Goal: Check status: Check status

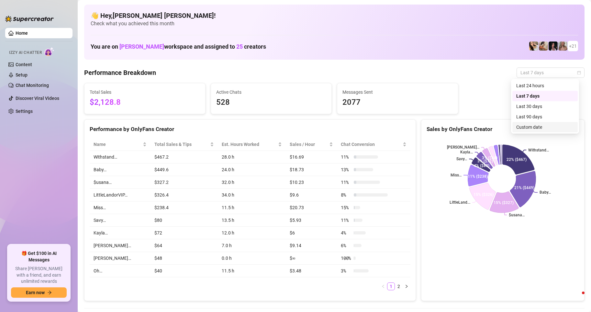
click at [543, 127] on div "Custom date" at bounding box center [546, 126] width 58 height 7
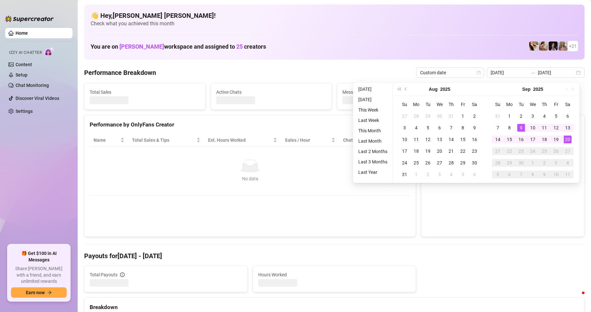
type input "[DATE]"
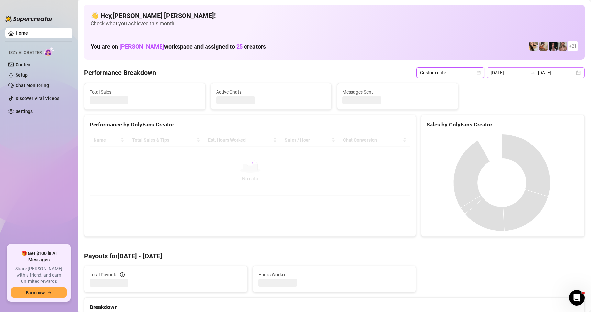
click at [575, 74] on div "[DATE] [DATE]" at bounding box center [536, 72] width 98 height 10
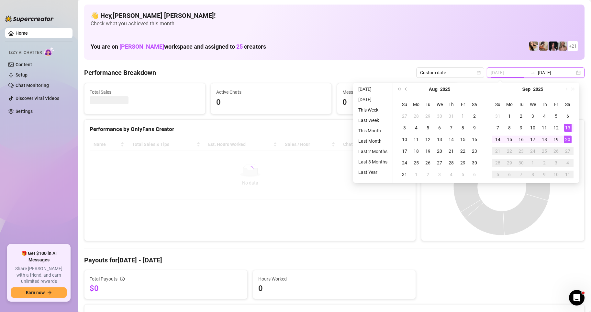
type input "[DATE]"
click at [568, 137] on div "20" at bounding box center [568, 139] width 8 height 8
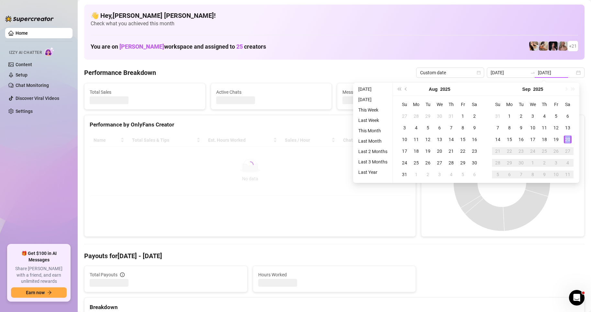
type input "[DATE]"
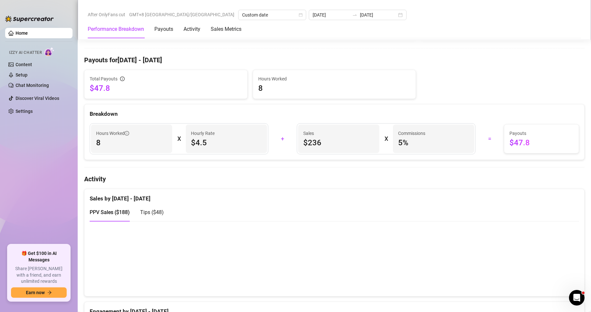
scroll to position [324, 0]
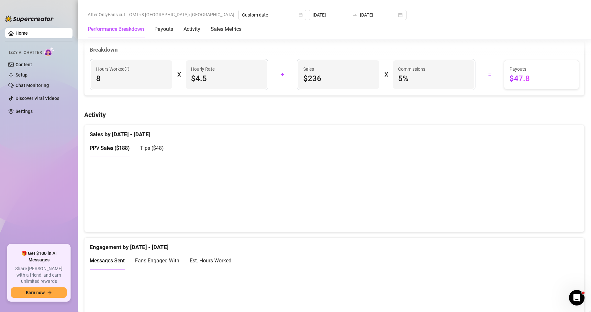
click at [145, 152] on div "Tips ( $48 )" at bounding box center [152, 148] width 24 height 8
